Goal: Browse casually: Explore the website without a specific task or goal

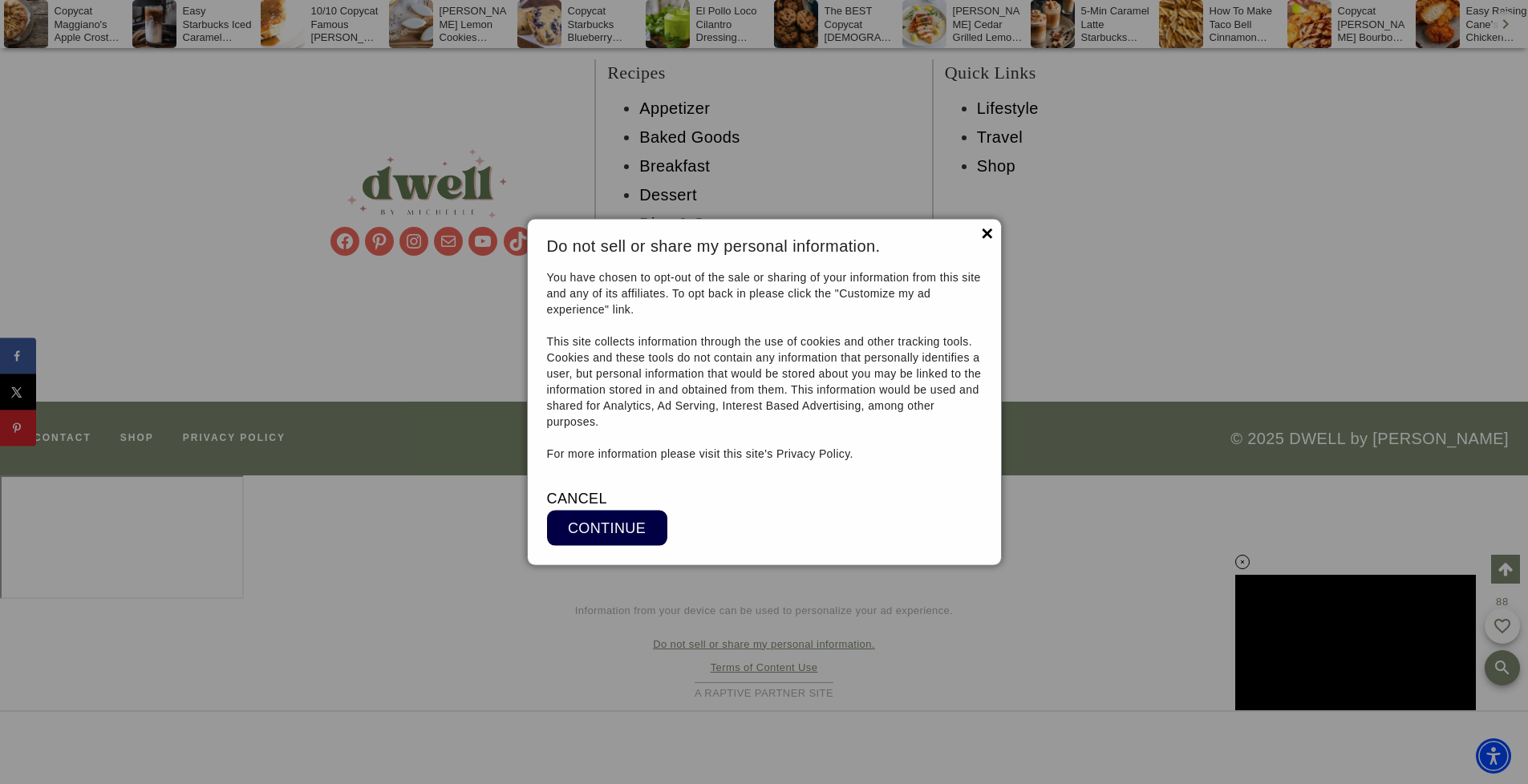
scroll to position [18141, 0]
